Goal: Check status: Check status

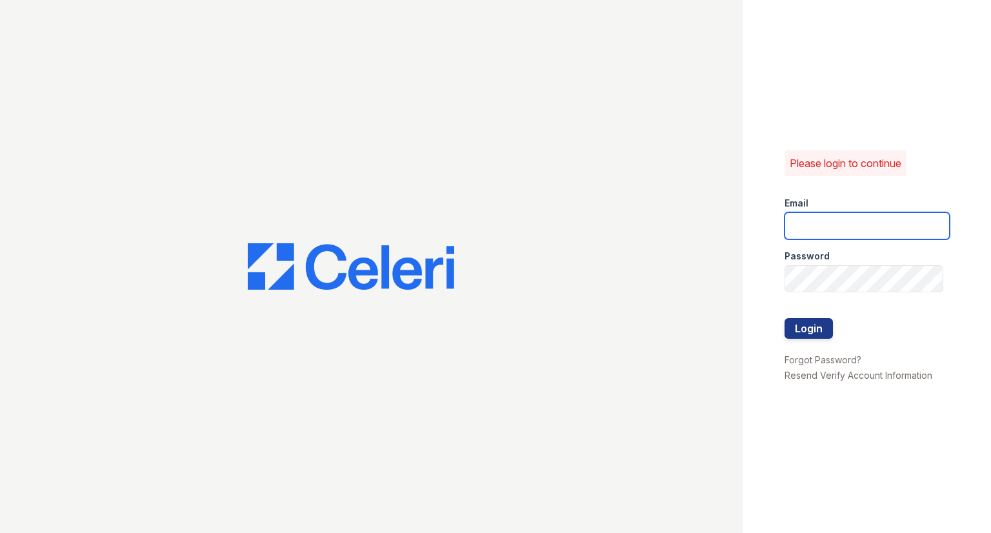
click at [864, 227] on input "email" at bounding box center [867, 225] width 165 height 27
type input "raindance3@cafmanagement.com"
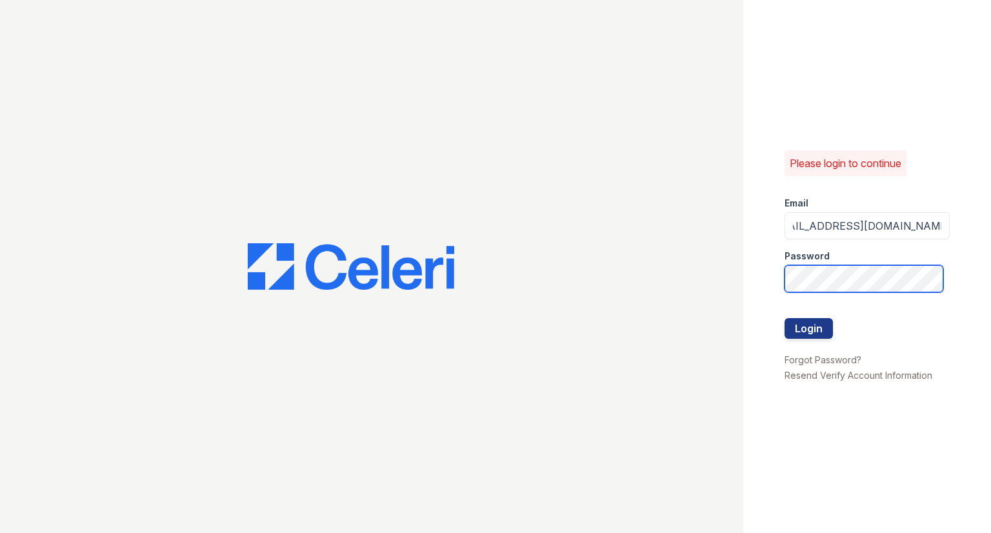
scroll to position [0, 0]
click at [785, 318] on button "Login" at bounding box center [809, 328] width 48 height 21
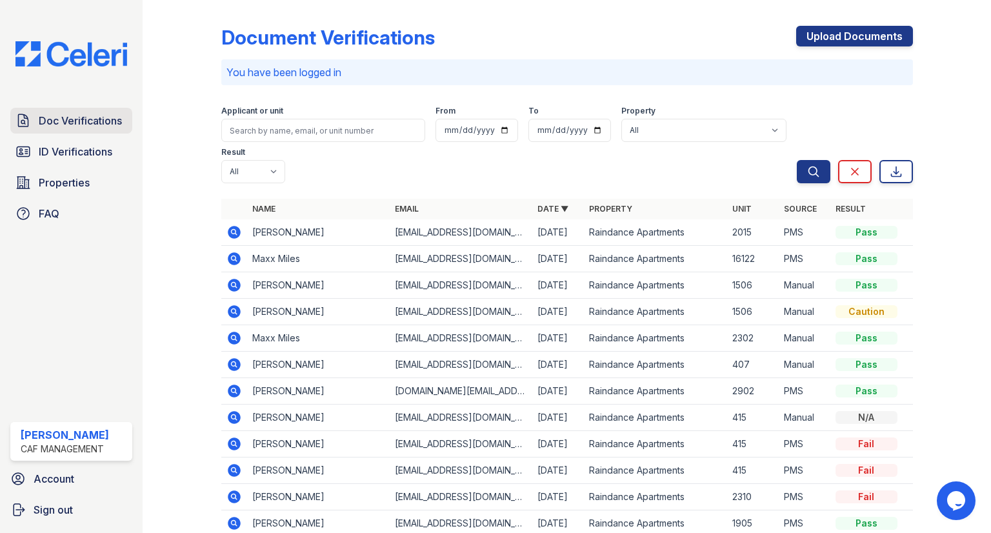
click at [91, 119] on span "Doc Verifications" at bounding box center [80, 120] width 83 height 15
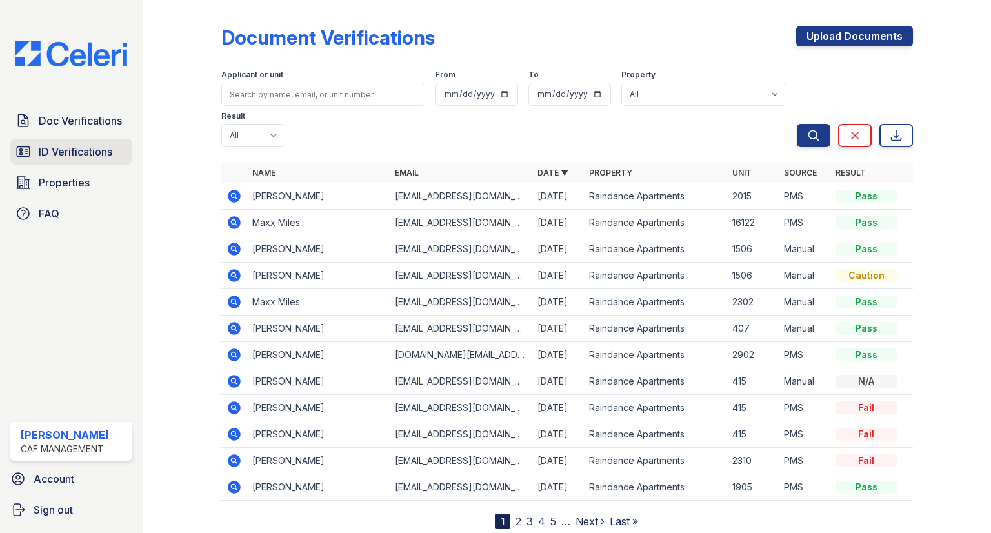
click at [90, 148] on span "ID Verifications" at bounding box center [76, 151] width 74 height 15
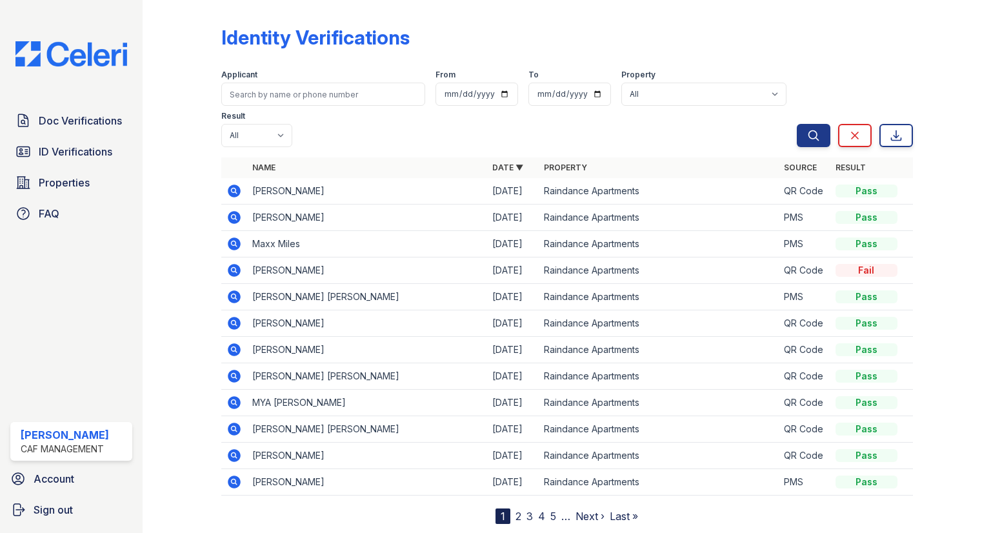
click at [232, 185] on icon at bounding box center [234, 191] width 13 height 13
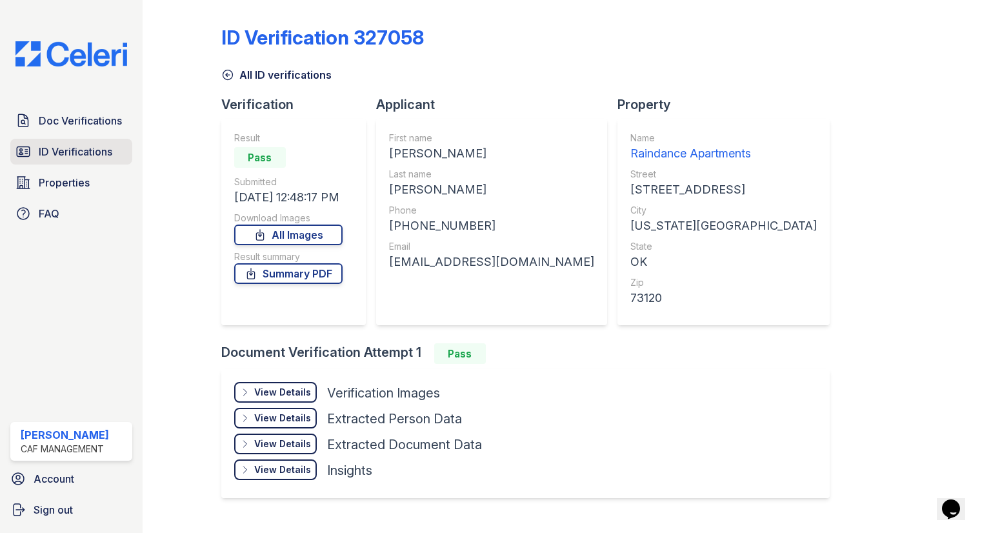
click at [92, 158] on span "ID Verifications" at bounding box center [76, 151] width 74 height 15
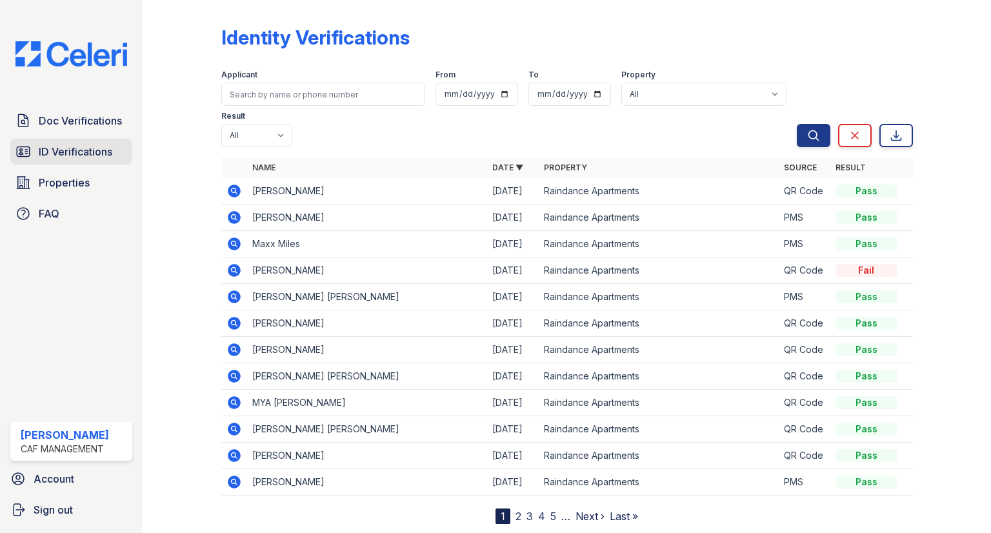
click at [95, 139] on link "ID Verifications" at bounding box center [71, 152] width 122 height 26
drag, startPoint x: 276, startPoint y: 150, endPoint x: 253, endPoint y: 146, distance: 23.0
click at [253, 178] on td "[PERSON_NAME]" at bounding box center [367, 191] width 240 height 26
copy td "JERRI"
drag, startPoint x: 368, startPoint y: 153, endPoint x: 334, endPoint y: 143, distance: 35.7
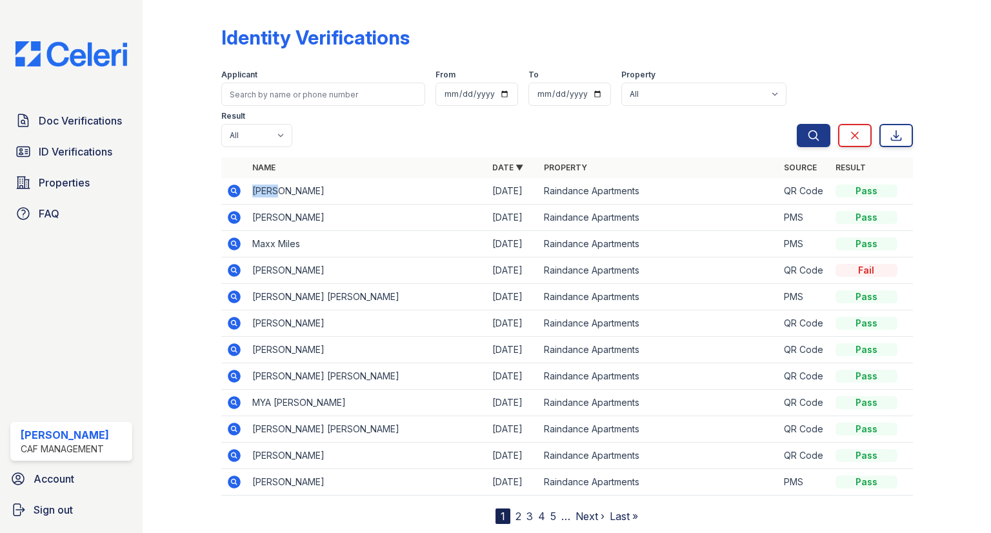
click at [316, 178] on td "JERRI GLENN NUNLEY" at bounding box center [367, 191] width 240 height 26
copy td "NUNLEY"
click at [231, 183] on icon at bounding box center [234, 190] width 15 height 15
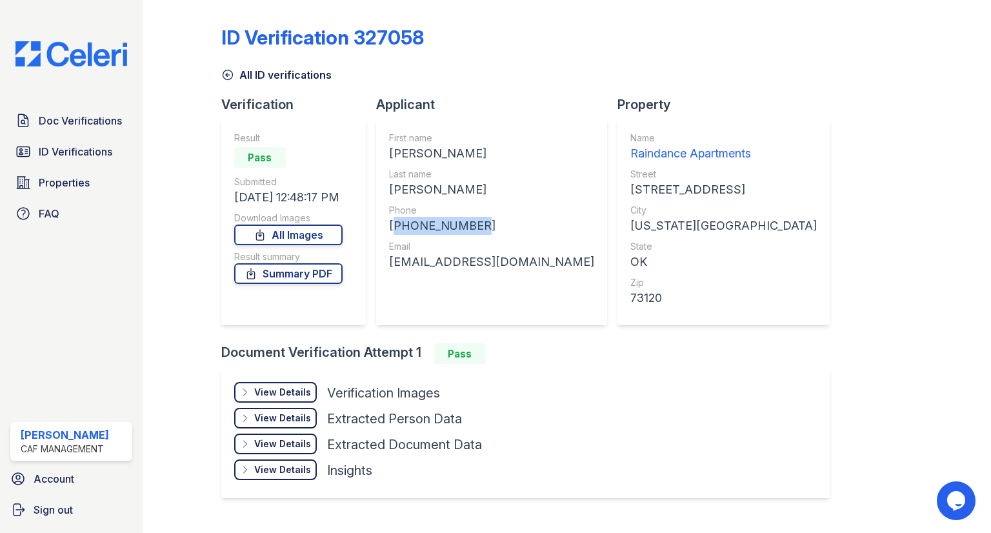
drag, startPoint x: 478, startPoint y: 229, endPoint x: 417, endPoint y: 220, distance: 62.0
click at [389, 225] on div "[PHONE_NUMBER]" at bounding box center [491, 226] width 205 height 18
copy div "[PHONE_NUMBER]"
drag, startPoint x: 503, startPoint y: 262, endPoint x: 385, endPoint y: 273, distance: 119.3
click at [385, 273] on div "First name JERRI GLENN Last name NUNLEY Phone +14057802804 Email jgn6451@icloud…" at bounding box center [491, 222] width 231 height 207
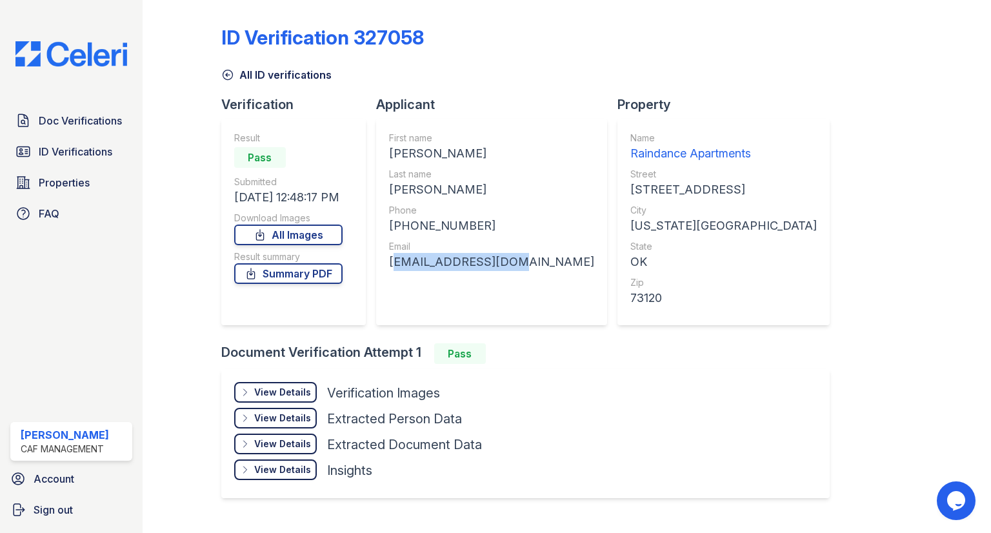
copy div "jgn6451@icloud.com"
click at [64, 116] on span "Doc Verifications" at bounding box center [80, 120] width 83 height 15
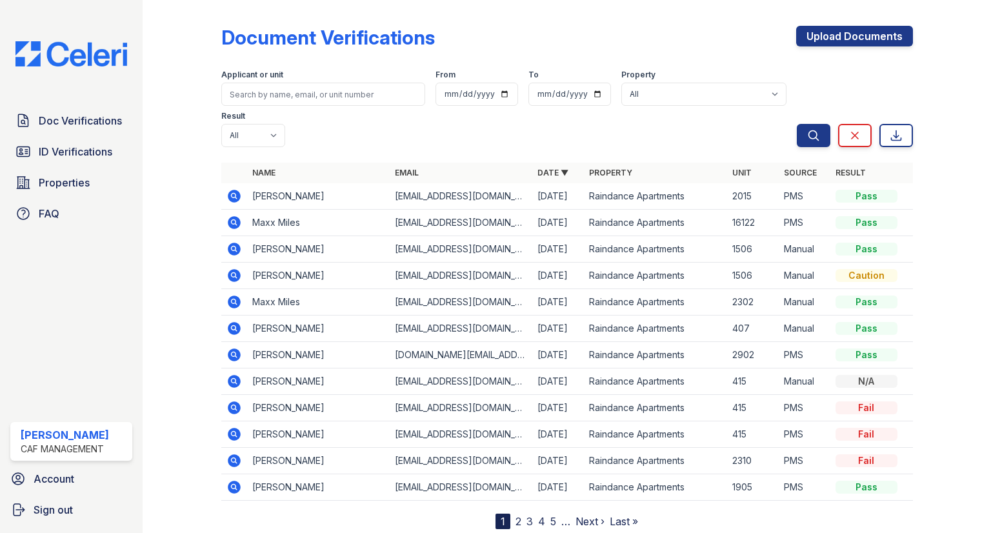
click at [230, 190] on icon at bounding box center [234, 196] width 13 height 13
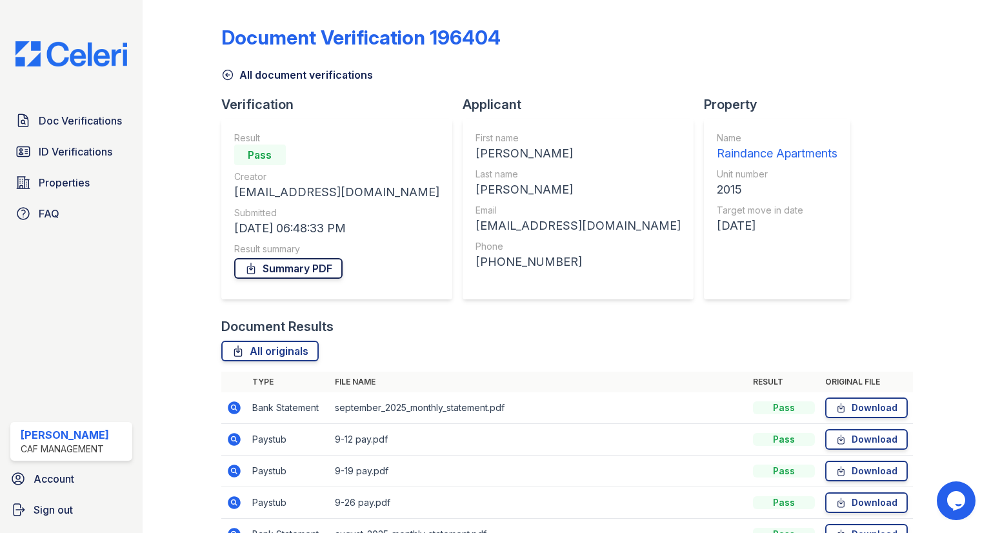
click at [280, 271] on link "Summary PDF" at bounding box center [288, 268] width 108 height 21
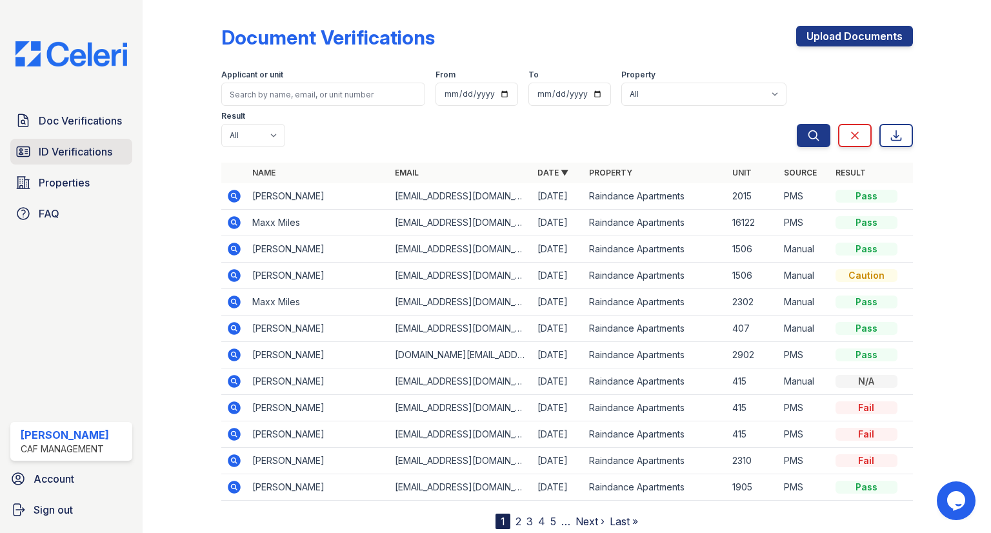
click at [96, 148] on span "ID Verifications" at bounding box center [76, 151] width 74 height 15
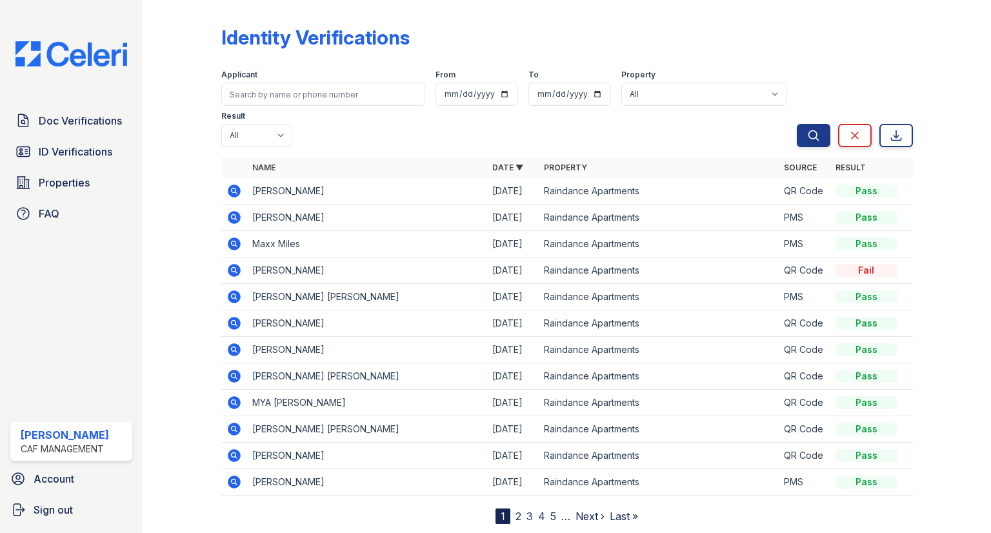
click at [234, 211] on icon at bounding box center [234, 217] width 13 height 13
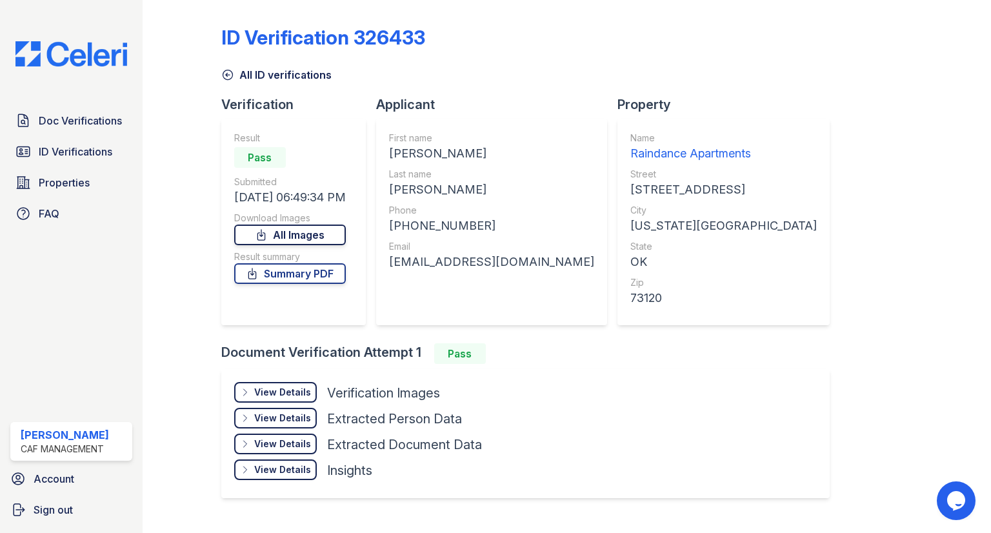
click at [316, 238] on link "All Images" at bounding box center [290, 235] width 112 height 21
